Goal: Transaction & Acquisition: Purchase product/service

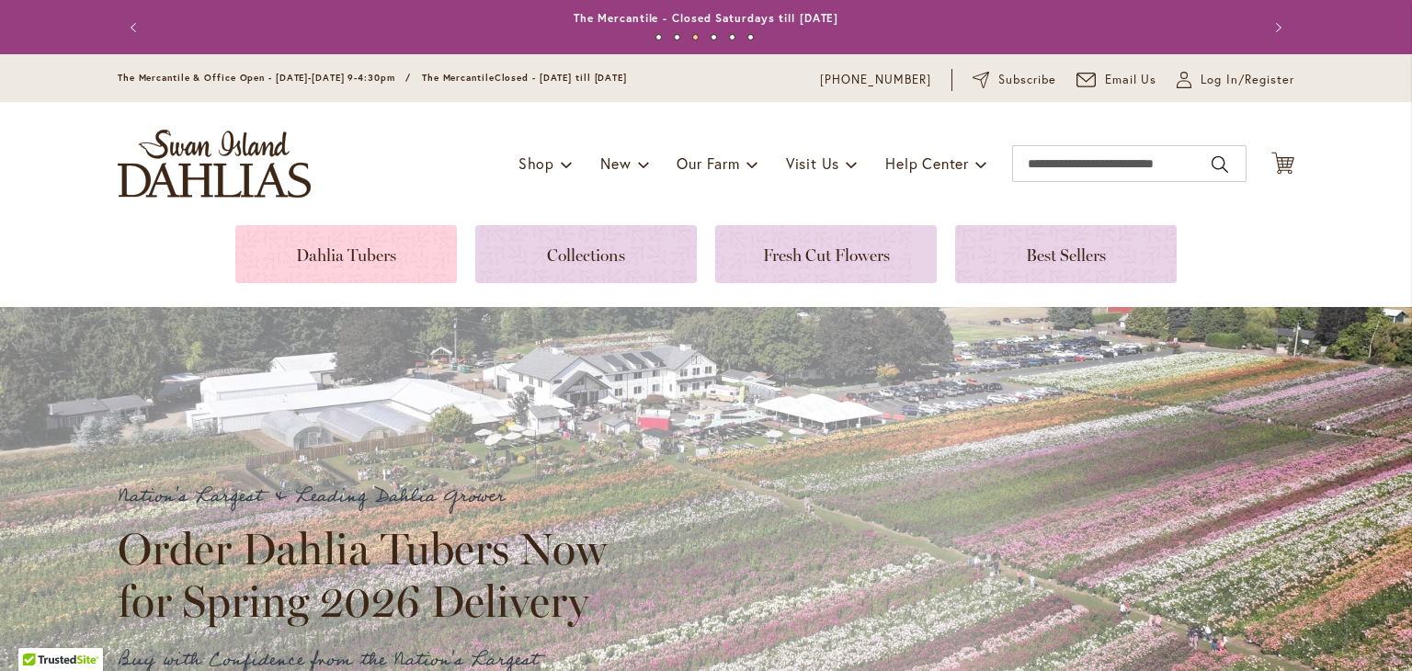
click at [359, 251] on link at bounding box center [345, 254] width 221 height 58
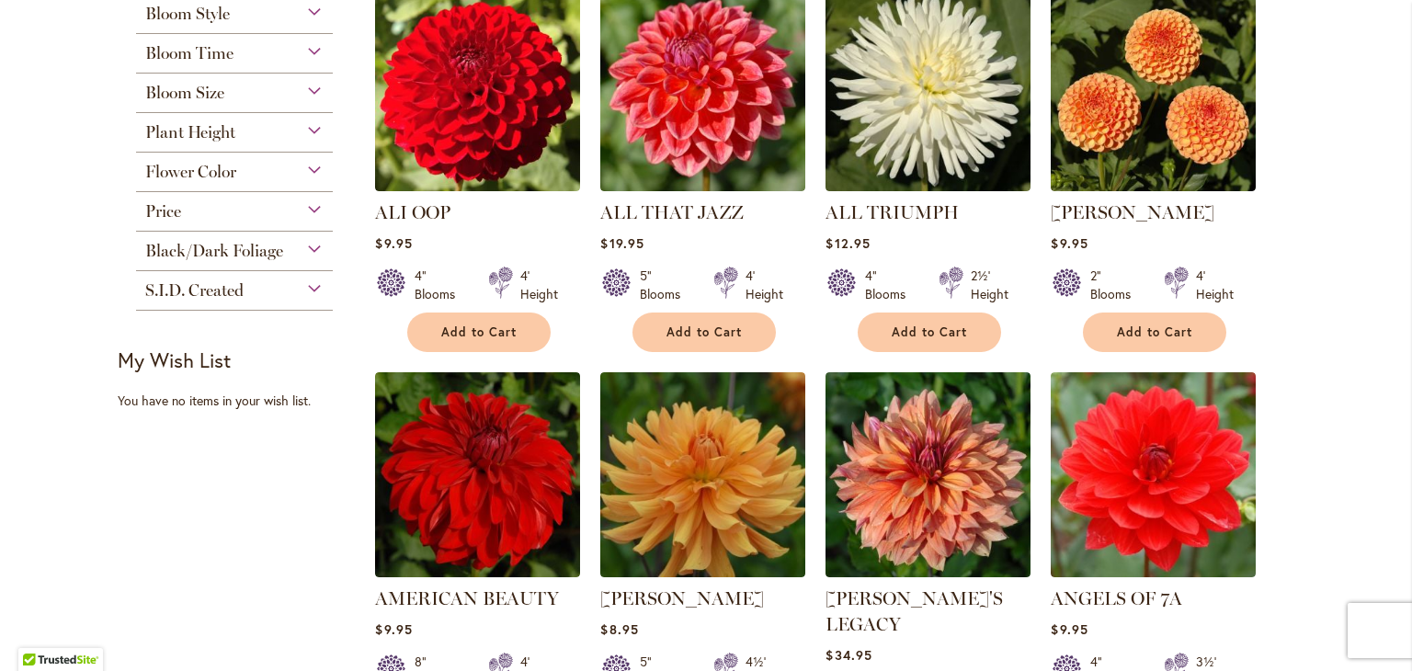
scroll to position [827, 0]
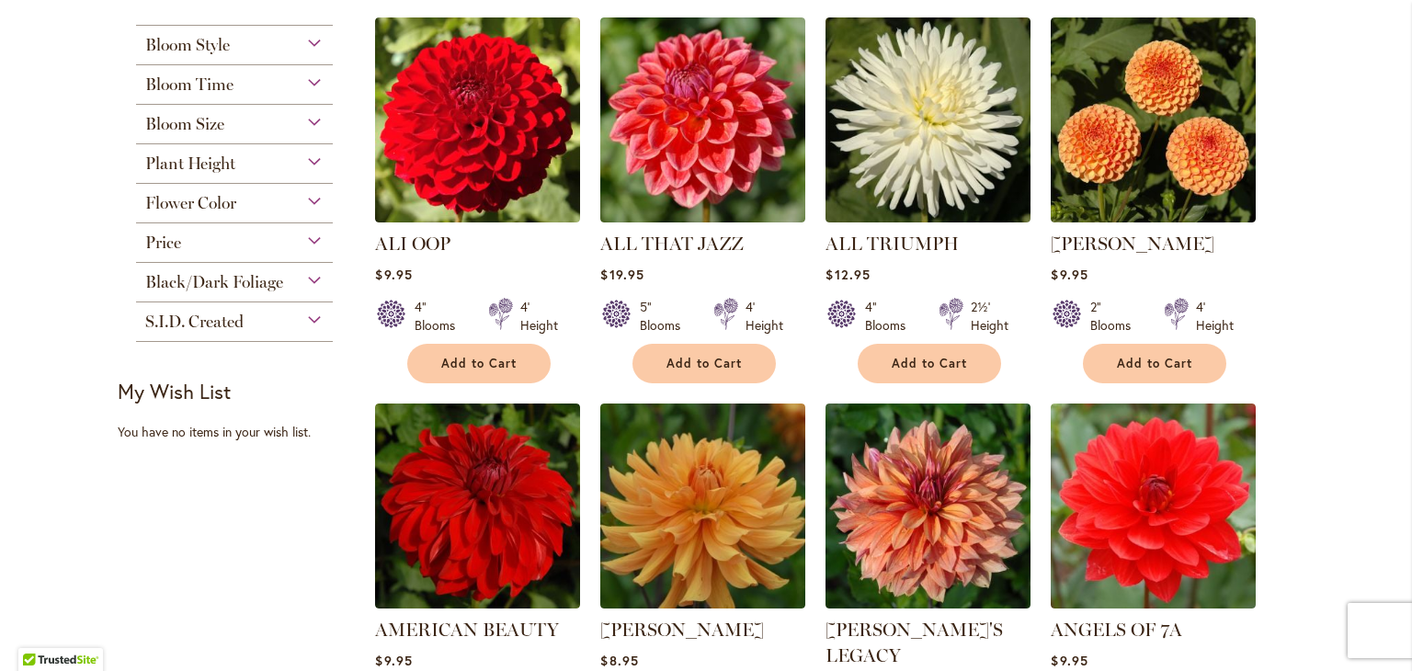
click at [307, 200] on div "Flower Color" at bounding box center [234, 198] width 197 height 29
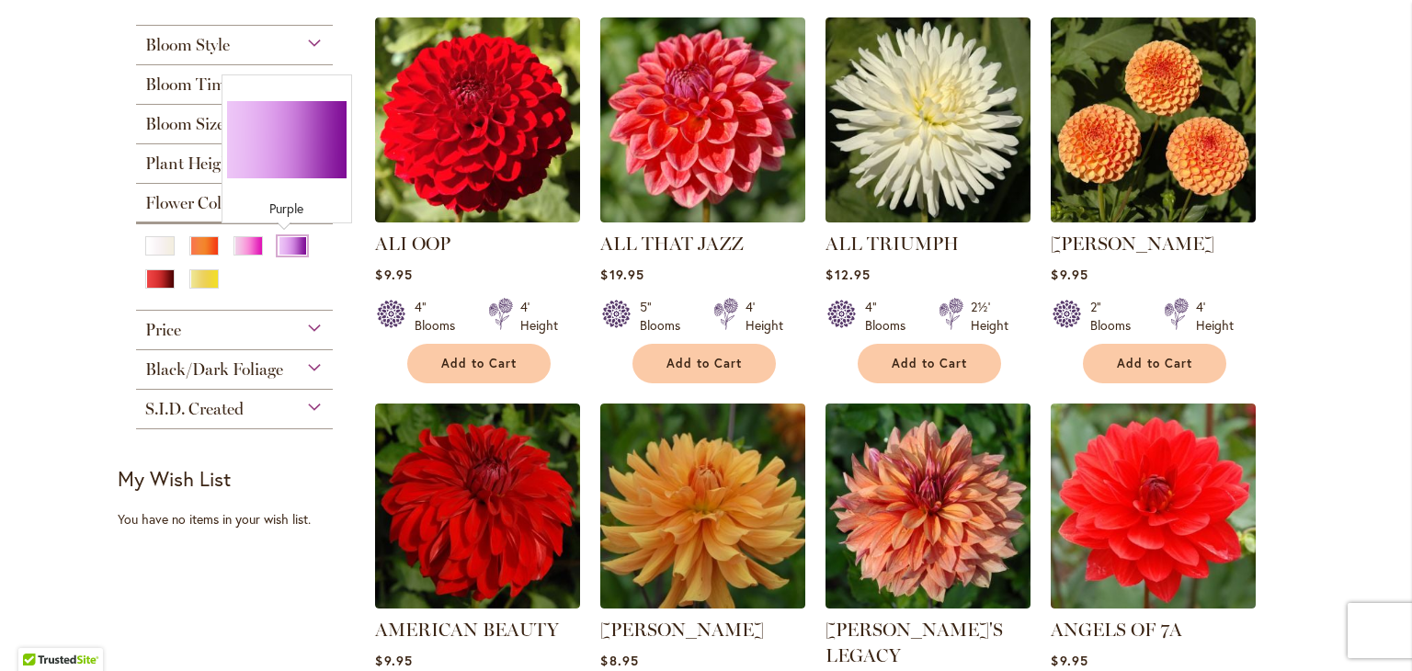
click at [289, 245] on div "Purple" at bounding box center [292, 245] width 29 height 19
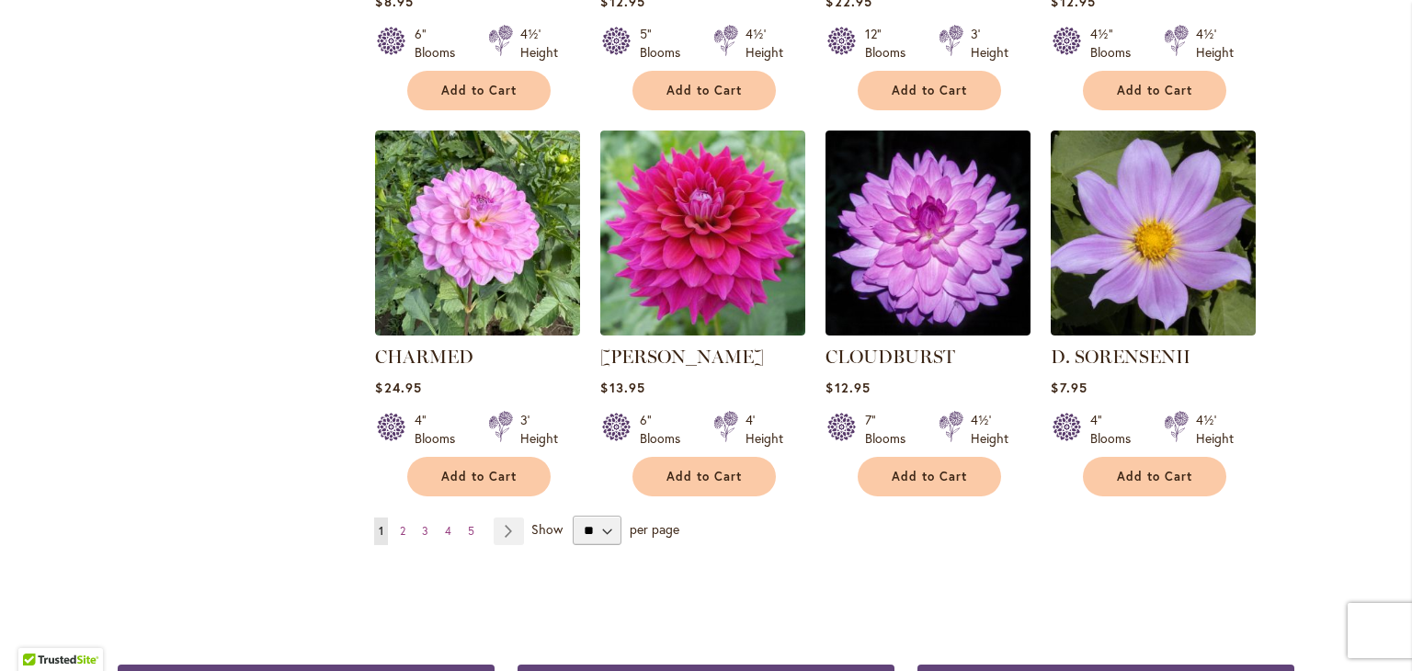
scroll to position [1379, 0]
